Goal: Information Seeking & Learning: Learn about a topic

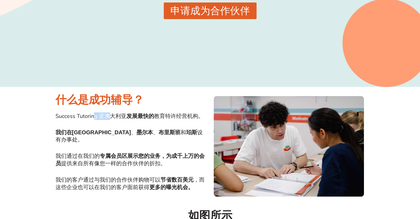
scroll to position [138, 0]
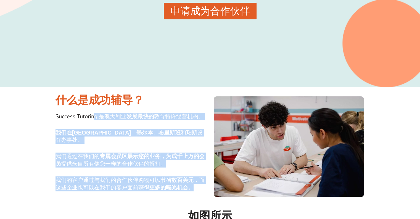
drag, startPoint x: 0, startPoint y: 0, endPoint x: 193, endPoint y: 139, distance: 237.6
click at [192, 139] on div "Success Tutoring 是澳大利亚 发展最快的 教育特许经营机构。 我们在悉尼 、 墨尔本 、 布里斯班 和 珀斯 设有办事处 。 我们 通过在我们…" at bounding box center [132, 156] width 152 height 87
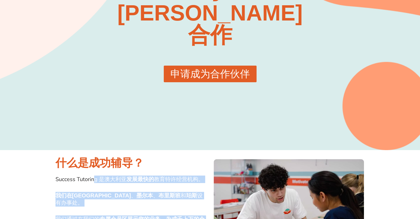
scroll to position [0, 0]
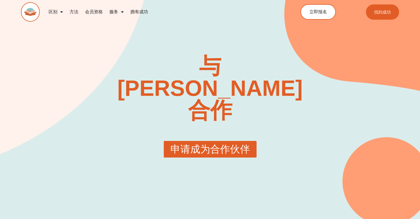
click at [75, 11] on font "方法" at bounding box center [74, 11] width 9 height 5
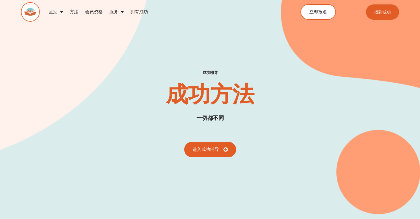
click at [121, 12] on span "菜单" at bounding box center [121, 12] width 6 height 10
click at [121, 11] on span "菜单" at bounding box center [121, 12] width 6 height 10
drag, startPoint x: 119, startPoint y: 24, endPoint x: 79, endPoint y: 56, distance: 51.6
click at [79, 56] on div "成功辅导 成功方法 一切都不同 进入成功辅导" at bounding box center [210, 96] width 378 height 234
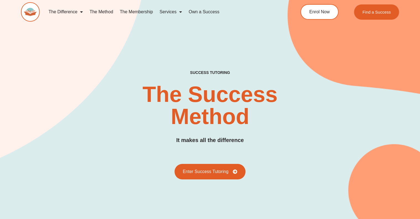
drag, startPoint x: 88, startPoint y: 43, endPoint x: 116, endPoint y: 26, distance: 33.4
click at [89, 43] on div "SUCCESS TUTORING​ The Success Method It makes all the difference Enter Success …" at bounding box center [210, 107] width 378 height 257
click at [177, 11] on link "Services" at bounding box center [170, 12] width 29 height 13
click at [182, 14] on span "Menu" at bounding box center [180, 12] width 6 height 10
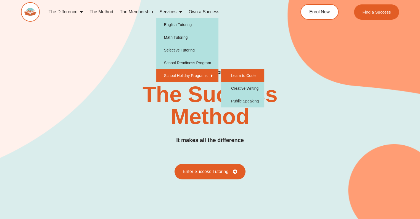
click at [246, 77] on link "Learn to Code" at bounding box center [242, 75] width 43 height 13
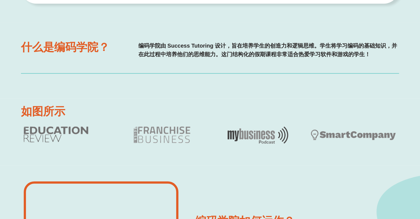
scroll to position [385, 0]
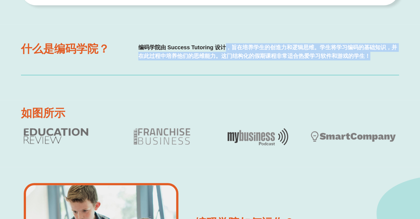
drag, startPoint x: 248, startPoint y: 44, endPoint x: 334, endPoint y: 66, distance: 89.0
click at [391, 66] on div "编码学院由 Success Tutoring 设计，旨在培养学生的创造力和逻辑思维。学生将学习编码的基础知识，并在此过程中培养他们的思维能力。这门结构化的假期…" at bounding box center [269, 56] width 261 height 26
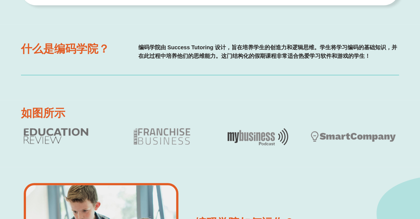
click at [216, 73] on div "什么是编码学院？ 编码学院由 Success Tutoring 设计，旨在培养学生的创造力和逻辑思维。学生将学习编码的基础知识，并在此过程中培养他们的思维能力…" at bounding box center [210, 61] width 378 height 75
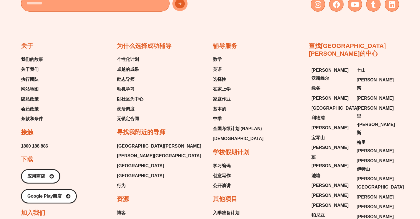
scroll to position [1574, 0]
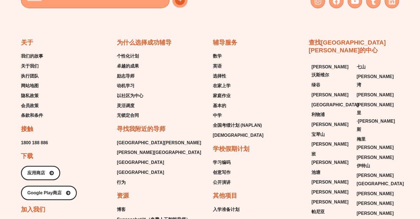
drag, startPoint x: 252, startPoint y: 78, endPoint x: 17, endPoint y: 13, distance: 244.6
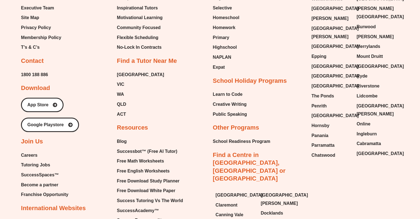
scroll to position [1647, 0]
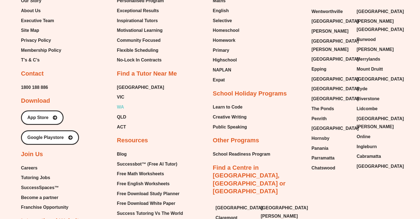
click at [121, 104] on span "WA" at bounding box center [120, 107] width 7 height 8
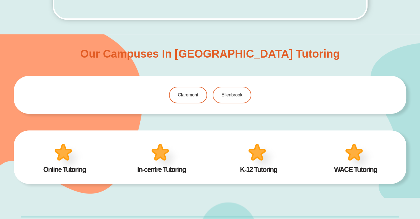
scroll to position [254, 0]
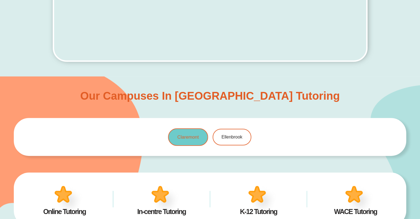
click at [186, 135] on span "Claremont" at bounding box center [188, 136] width 22 height 5
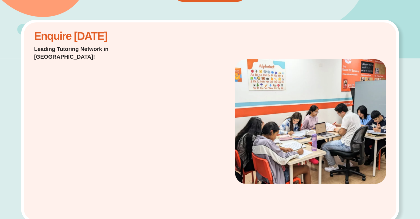
scroll to position [109, 0]
